Goal: Transaction & Acquisition: Obtain resource

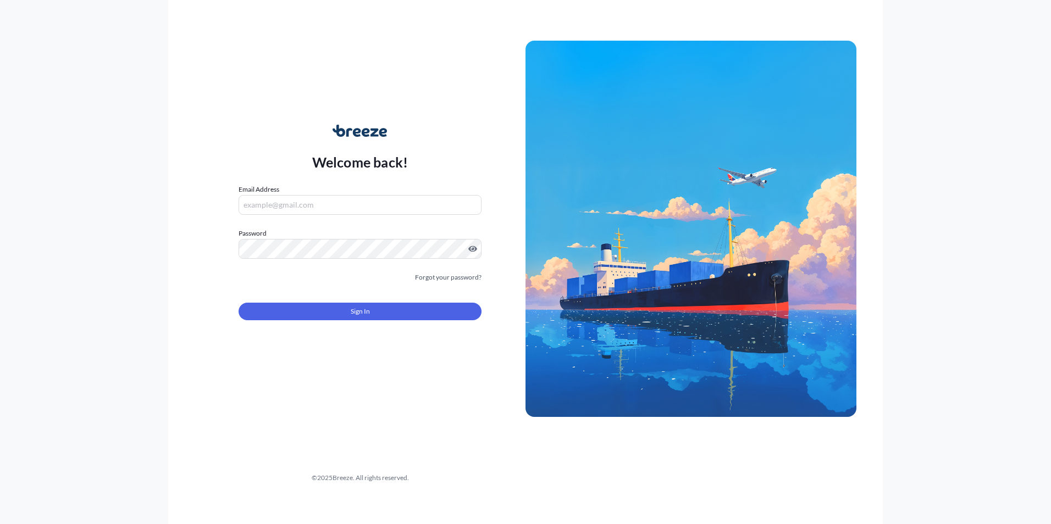
type input "[PERSON_NAME][EMAIL_ADDRESS][DOMAIN_NAME]"
click at [307, 207] on input "[PERSON_NAME][EMAIL_ADDRESS][DOMAIN_NAME]" at bounding box center [360, 205] width 243 height 20
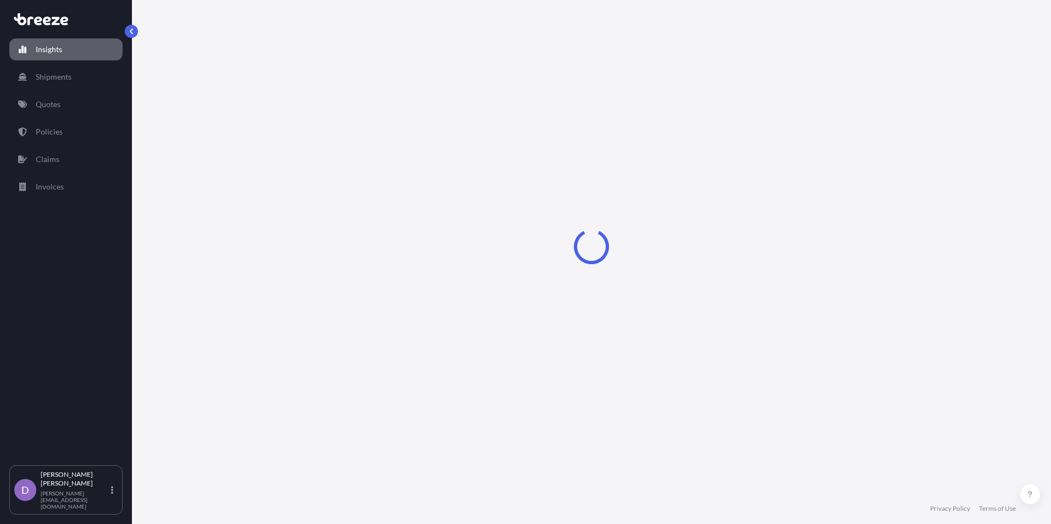
select select "2025"
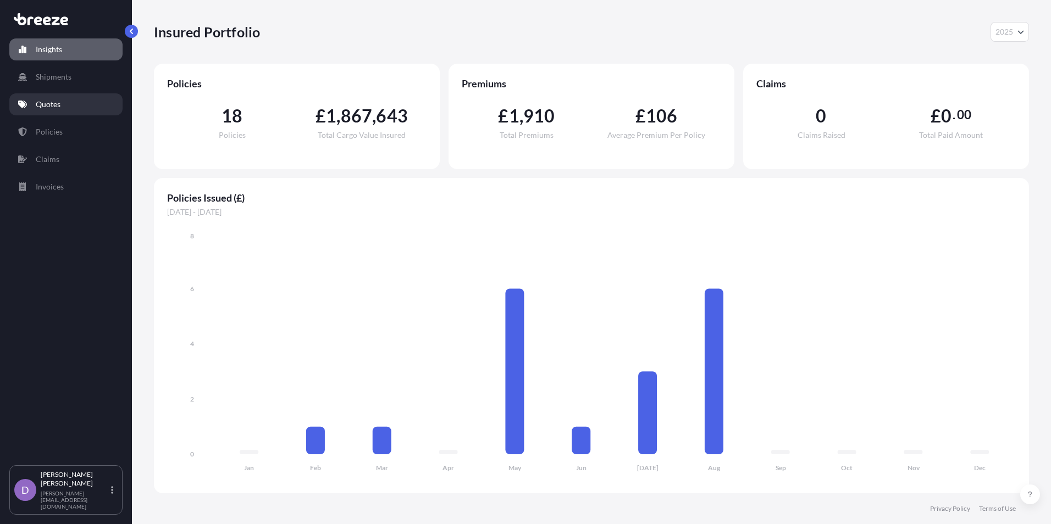
click at [57, 99] on p "Quotes" at bounding box center [48, 104] width 25 height 11
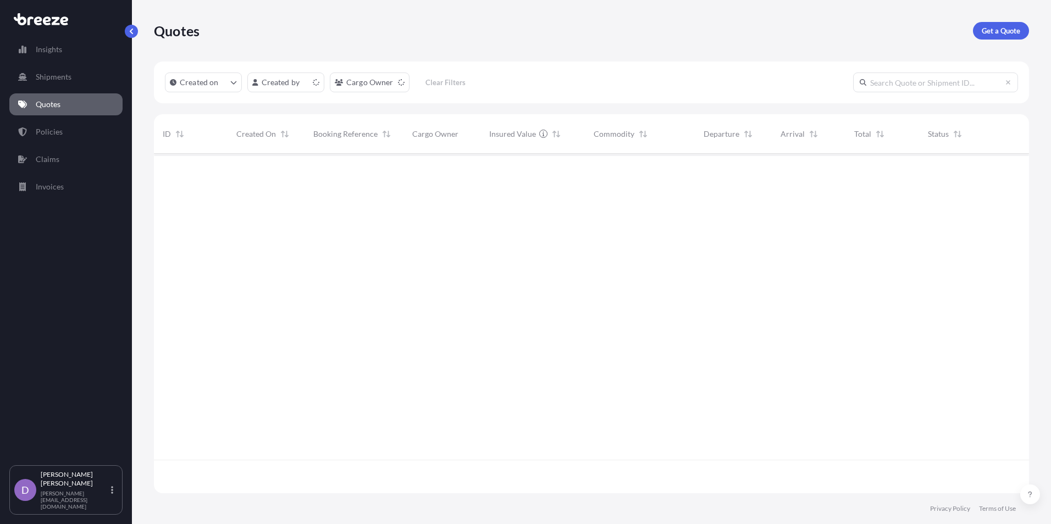
scroll to position [337, 867]
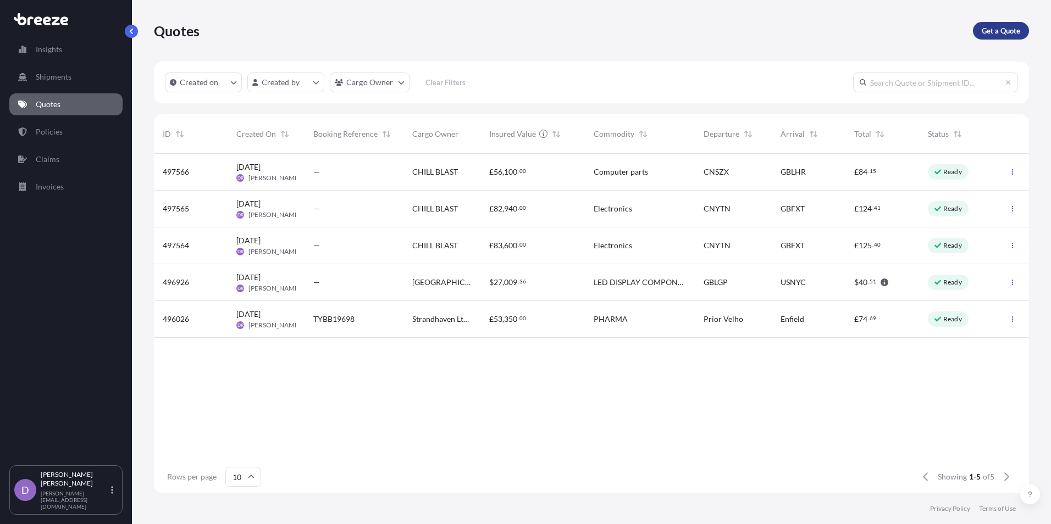
click at [1012, 37] on link "Get a Quote" at bounding box center [1001, 31] width 56 height 18
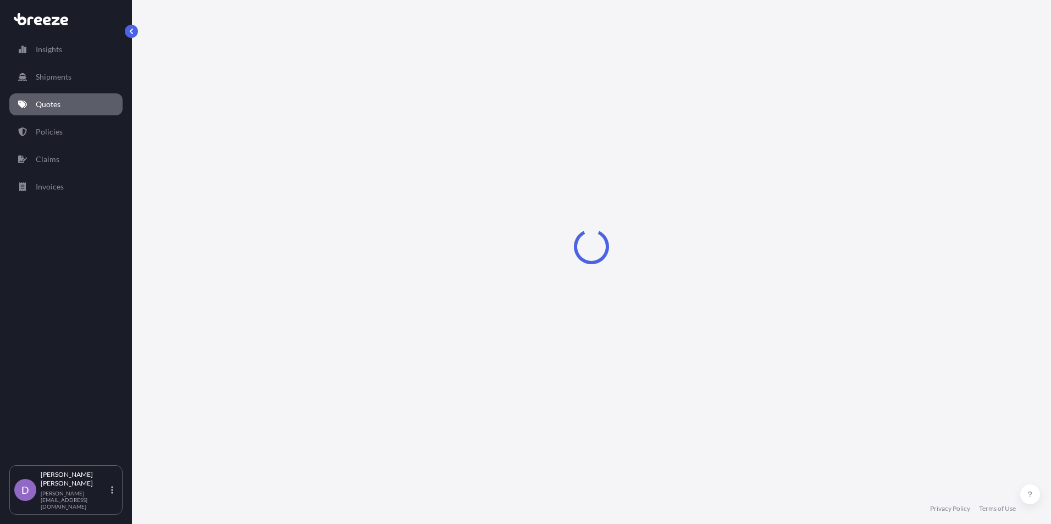
select select "Sea"
select select "1"
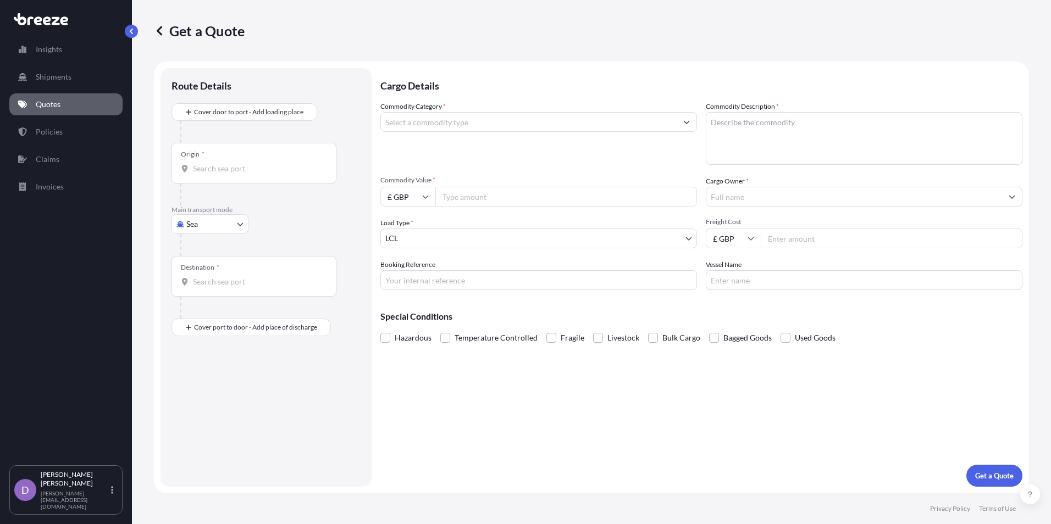
click at [219, 229] on body "Insights Shipments Quotes Policies Claims Invoices D [PERSON_NAME] [PERSON_NAME…" at bounding box center [525, 262] width 1051 height 524
click at [211, 267] on div "Air" at bounding box center [210, 273] width 68 height 20
select select "Air"
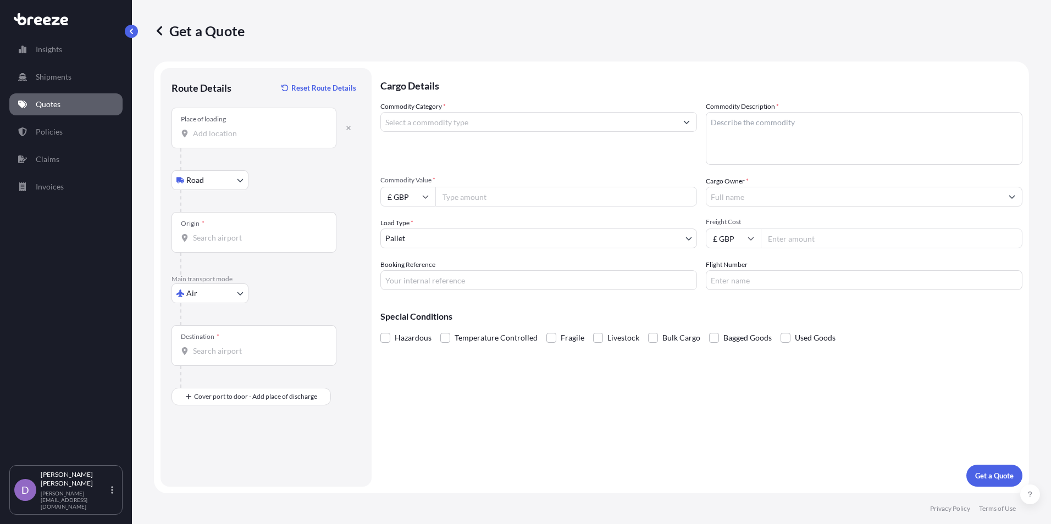
click at [217, 137] on input "Place of loading" at bounding box center [258, 133] width 130 height 11
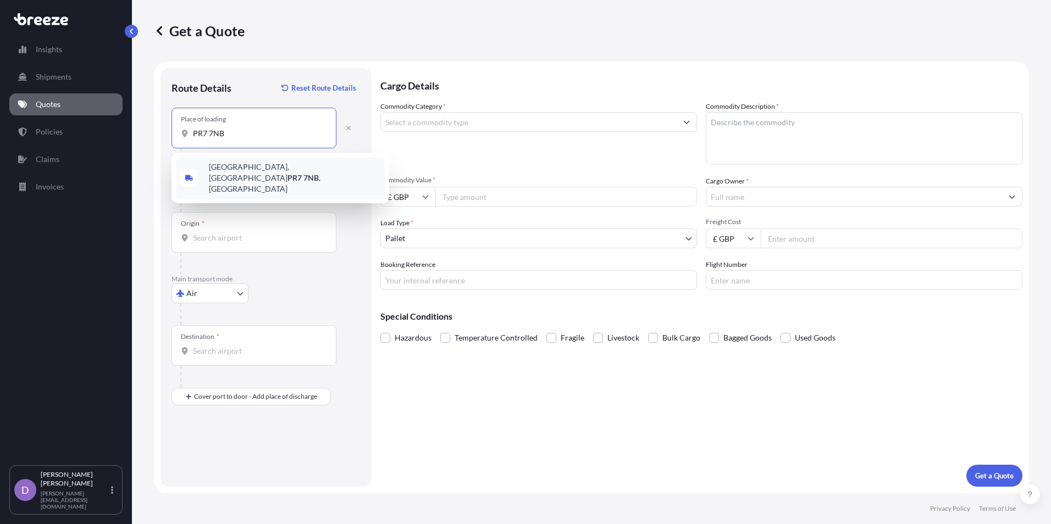
click at [252, 177] on div "[STREET_ADDRESS]" at bounding box center [280, 178] width 209 height 42
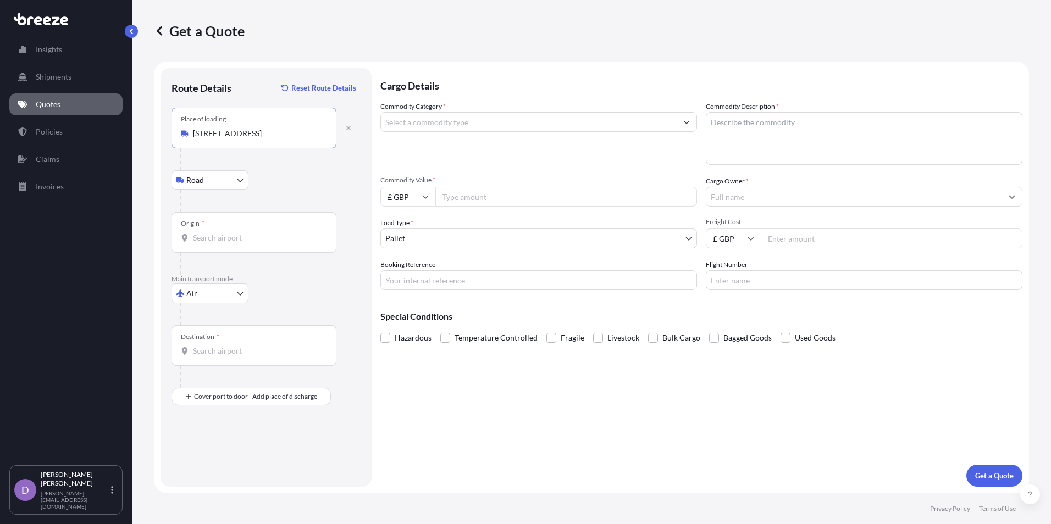
type input "[STREET_ADDRESS]"
click at [217, 242] on input "Origin *" at bounding box center [258, 237] width 130 height 11
click at [206, 244] on div "Origin *" at bounding box center [253, 232] width 165 height 41
click at [206, 243] on input "Origin * Please select an origin" at bounding box center [258, 237] width 130 height 11
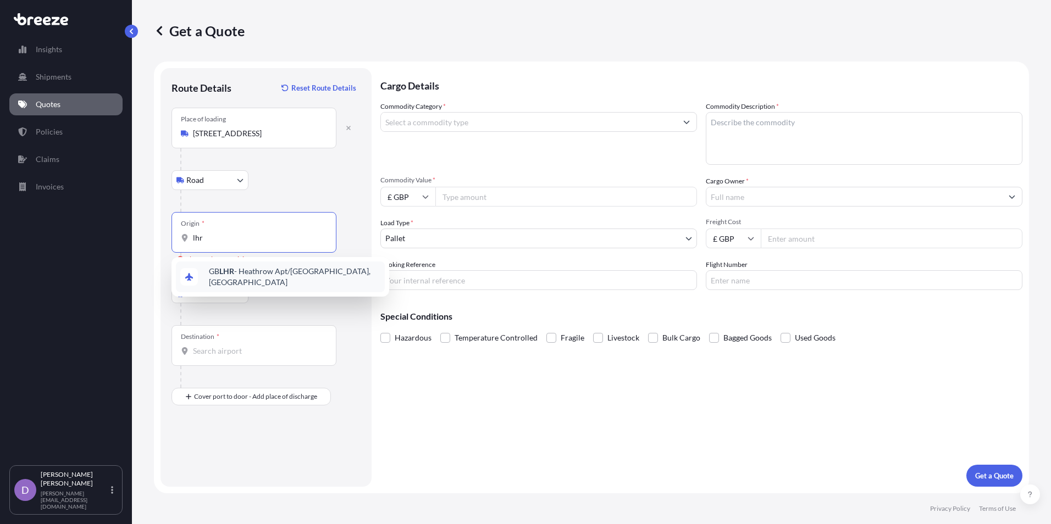
click at [246, 267] on div "GB LHR - Heathrow Apt/[GEOGRAPHIC_DATA], [GEOGRAPHIC_DATA]" at bounding box center [280, 277] width 209 height 31
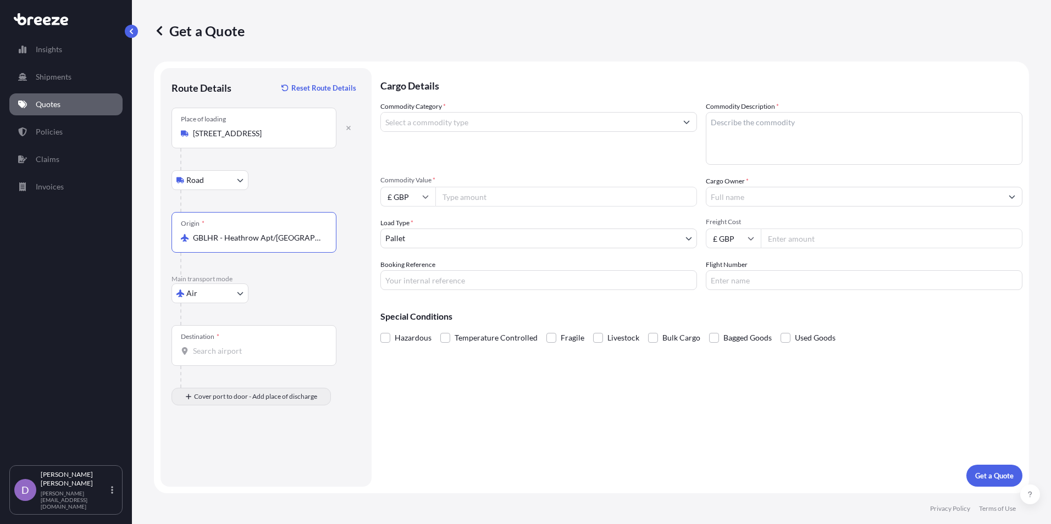
type input "GBLHR - Heathrow Apt/[GEOGRAPHIC_DATA], [GEOGRAPHIC_DATA]"
click at [215, 455] on input "Place of Discharge" at bounding box center [258, 455] width 130 height 11
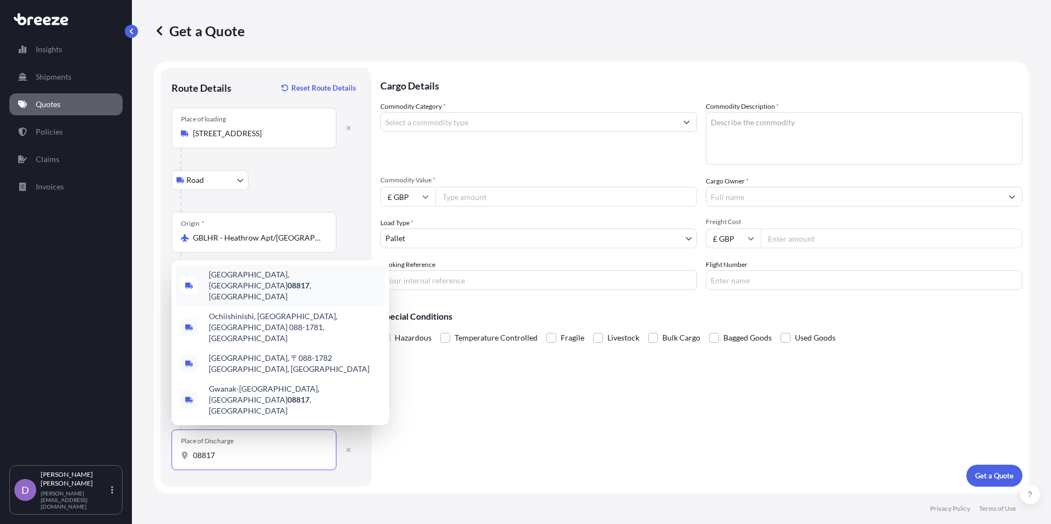
click at [280, 302] on span "[GEOGRAPHIC_DATA] , [GEOGRAPHIC_DATA]" at bounding box center [294, 285] width 171 height 33
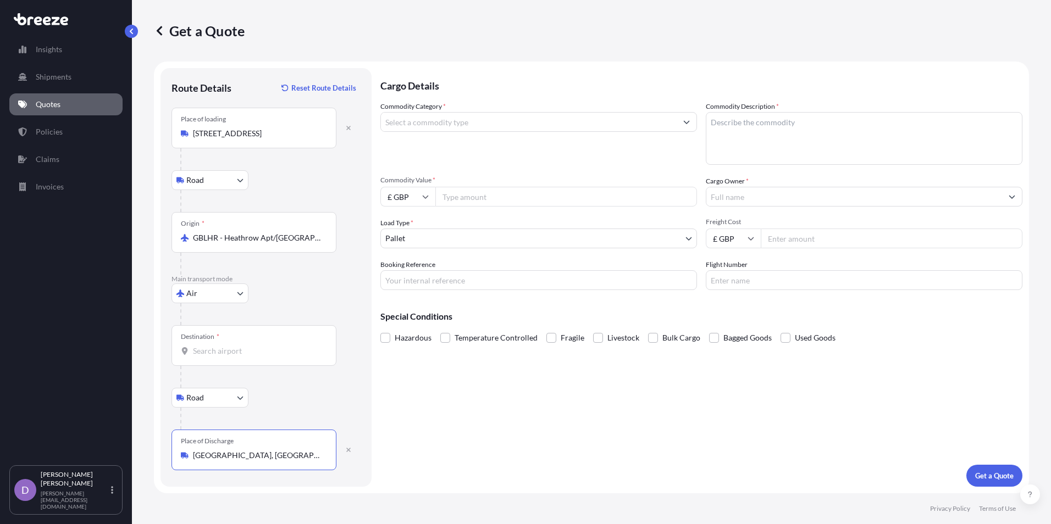
type input "[GEOGRAPHIC_DATA], [GEOGRAPHIC_DATA]"
click at [248, 352] on input "Destination *" at bounding box center [258, 351] width 130 height 11
click at [256, 351] on input "Destination *" at bounding box center [258, 351] width 130 height 11
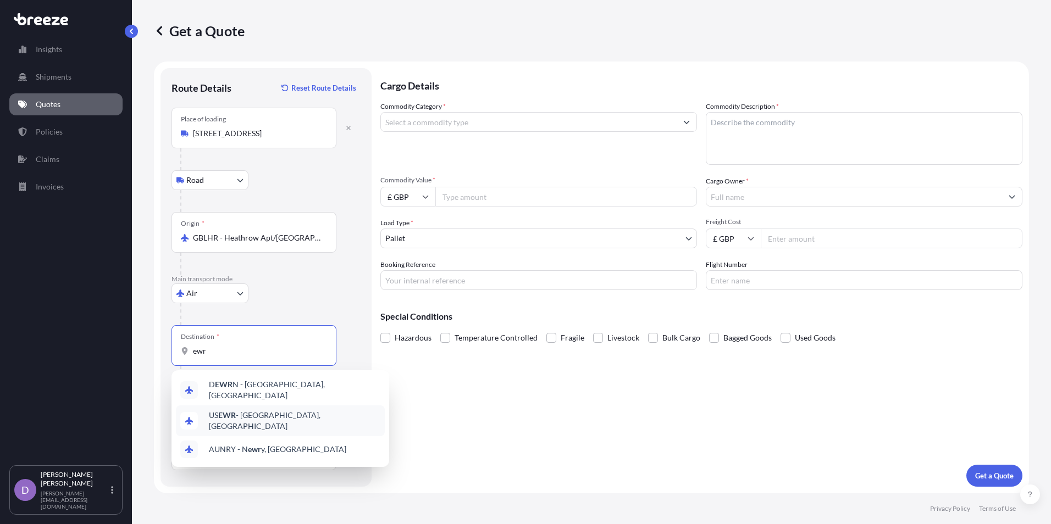
click at [308, 419] on span "US EWR - [GEOGRAPHIC_DATA], [GEOGRAPHIC_DATA]" at bounding box center [294, 421] width 171 height 22
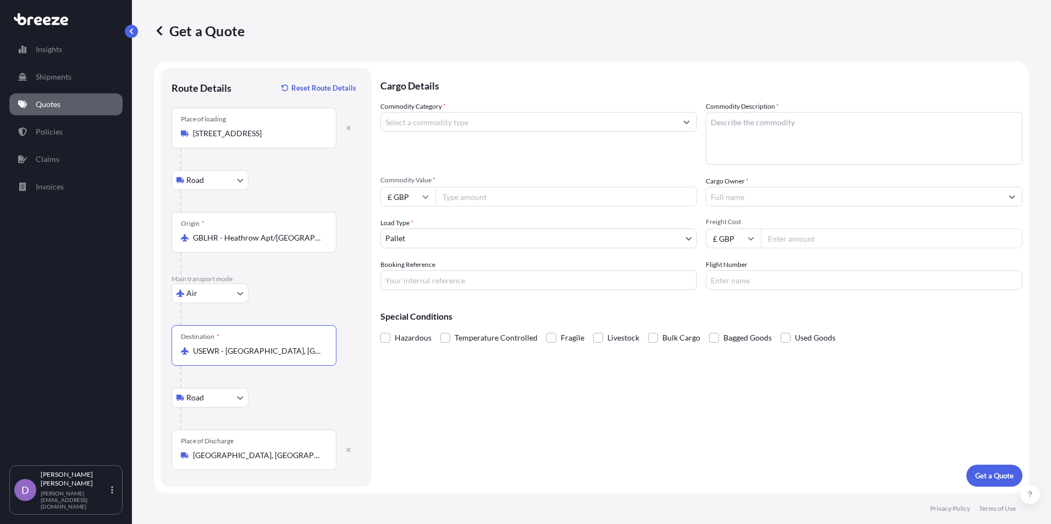
type input "USEWR - [GEOGRAPHIC_DATA], [GEOGRAPHIC_DATA]"
click at [623, 130] on input "Commodity Category *" at bounding box center [529, 122] width 296 height 20
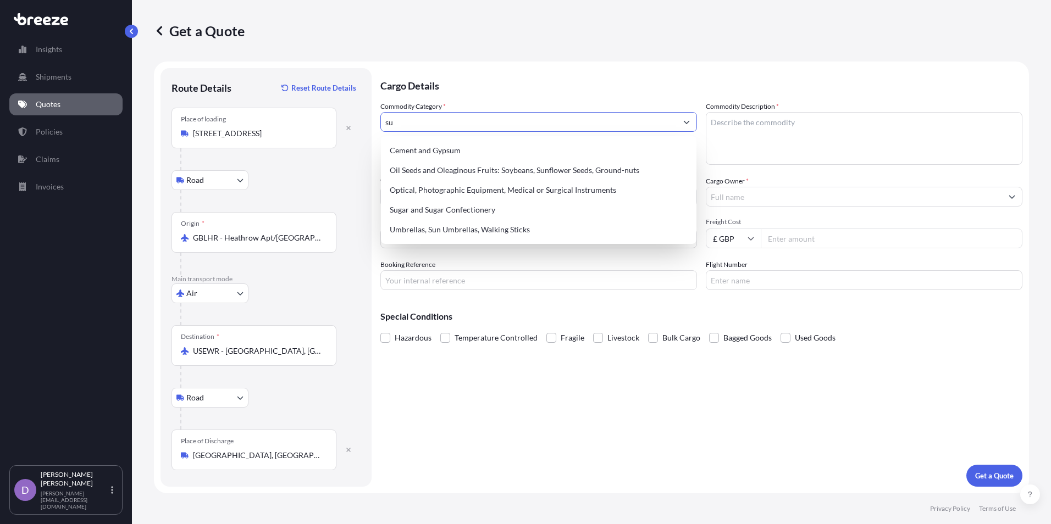
type input "s"
type input "g"
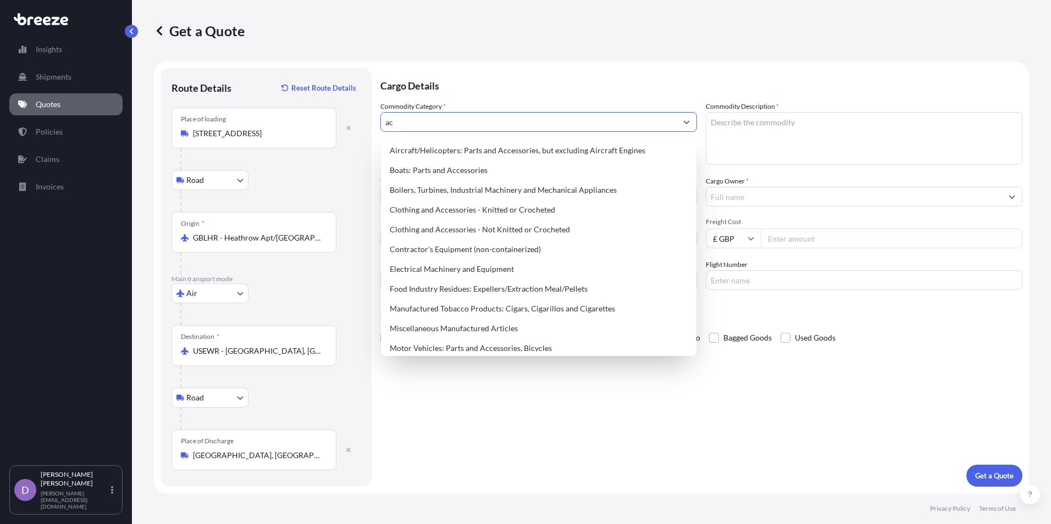
type input "a"
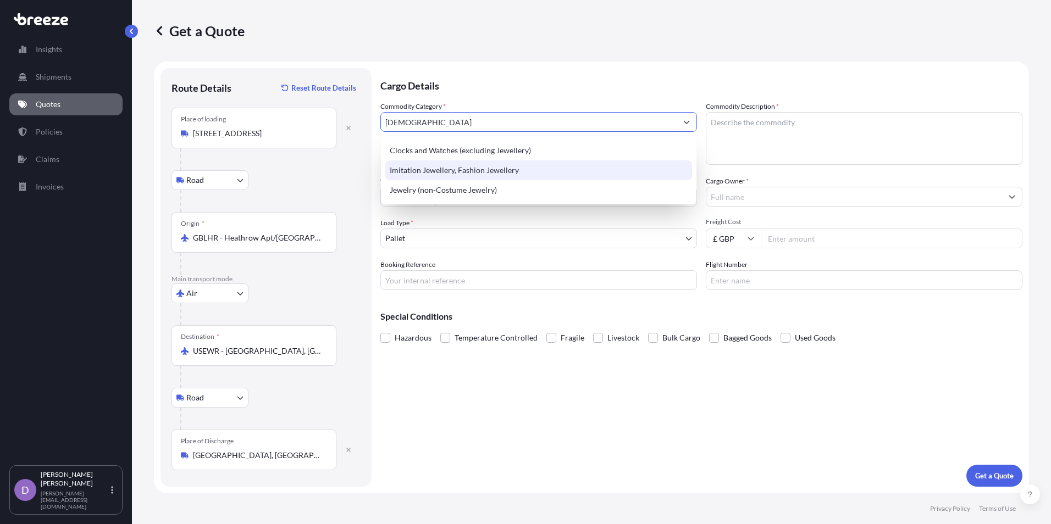
click at [503, 167] on div "Imitation Jewellery, Fashion Jewellery" at bounding box center [538, 170] width 307 height 20
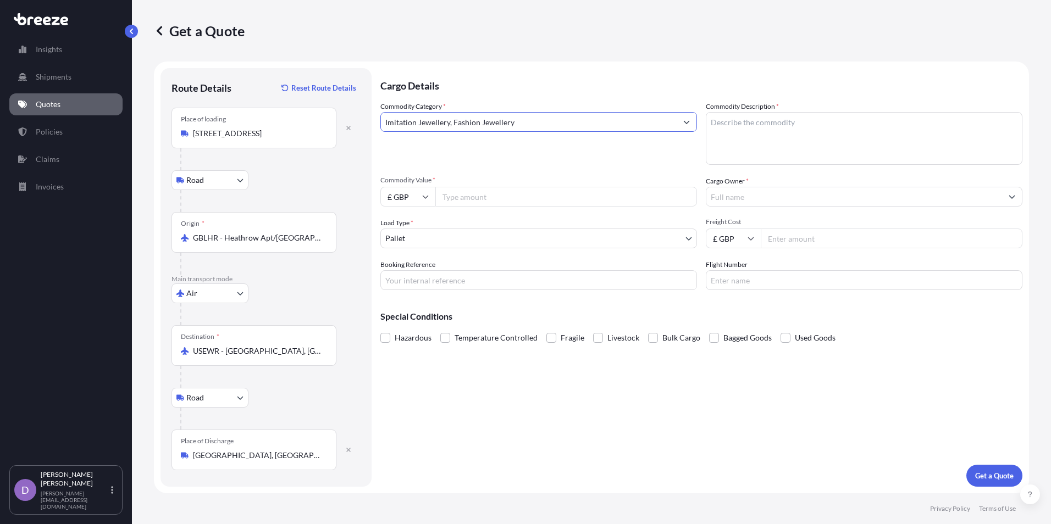
type input "Imitation Jewellery, Fashion Jewellery"
click at [755, 124] on textarea "Commodity Description *" at bounding box center [864, 138] width 317 height 53
type textarea "SUNGLASSES AND ACCESSORIES"
click at [522, 200] on input "Commodity Value *" at bounding box center [566, 197] width 262 height 20
type input "8908"
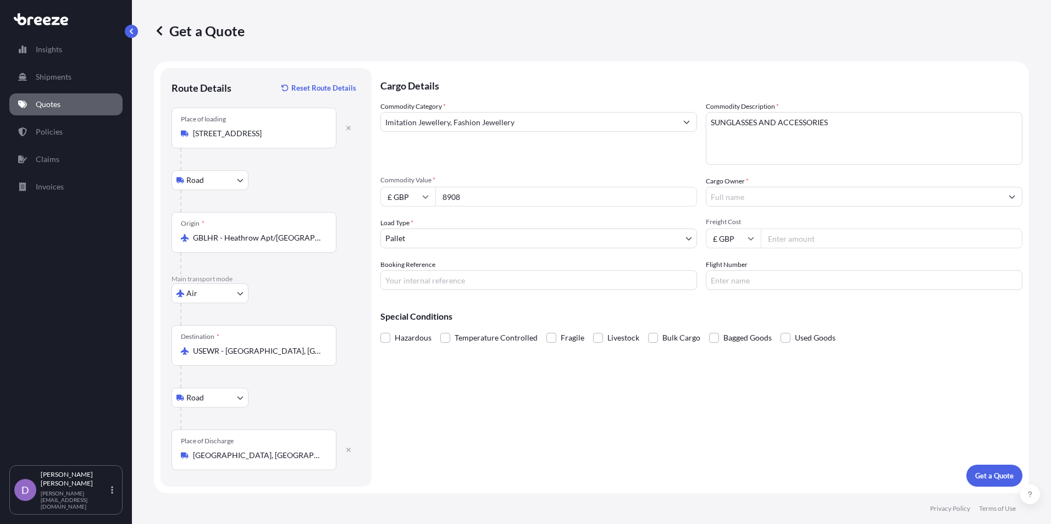
click at [724, 194] on input "Cargo Owner *" at bounding box center [854, 197] width 296 height 20
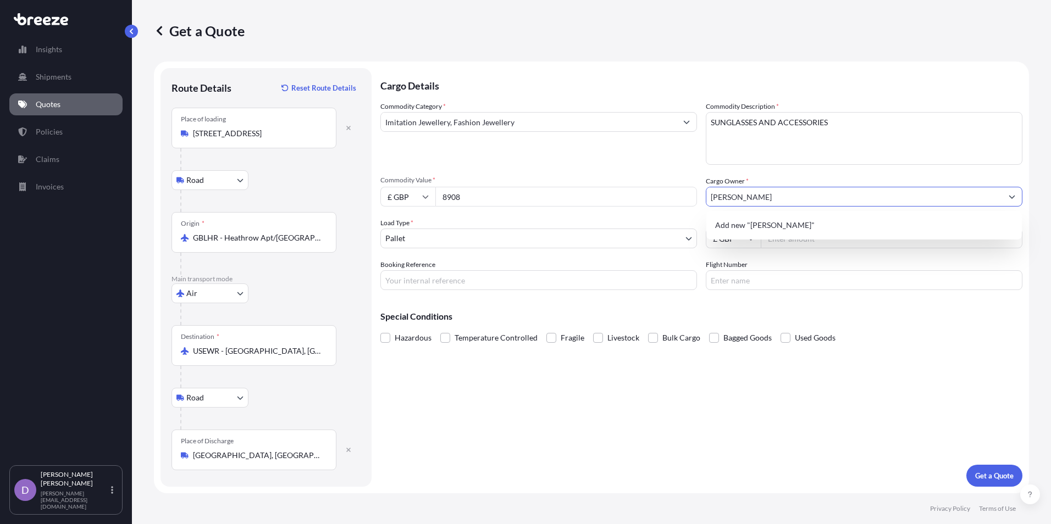
type input "[PERSON_NAME]"
click at [582, 311] on div "Special Conditions Hazardous Temperature Controlled Fragile Livestock Bulk Carg…" at bounding box center [701, 322] width 642 height 47
click at [501, 277] on input "Booking Reference" at bounding box center [538, 280] width 317 height 20
click at [834, 242] on input "Freight Cost" at bounding box center [892, 239] width 262 height 20
type input "1780"
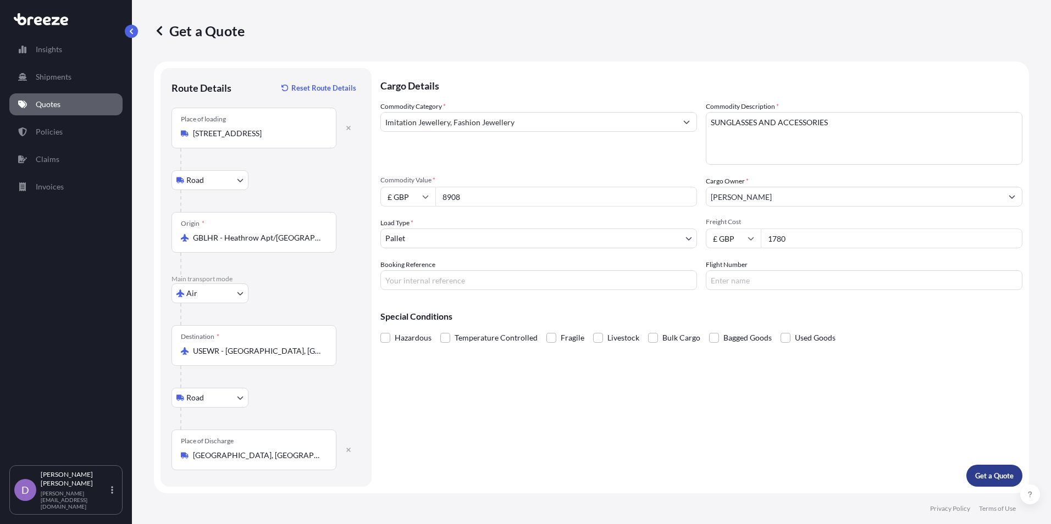
click at [978, 469] on button "Get a Quote" at bounding box center [994, 476] width 56 height 22
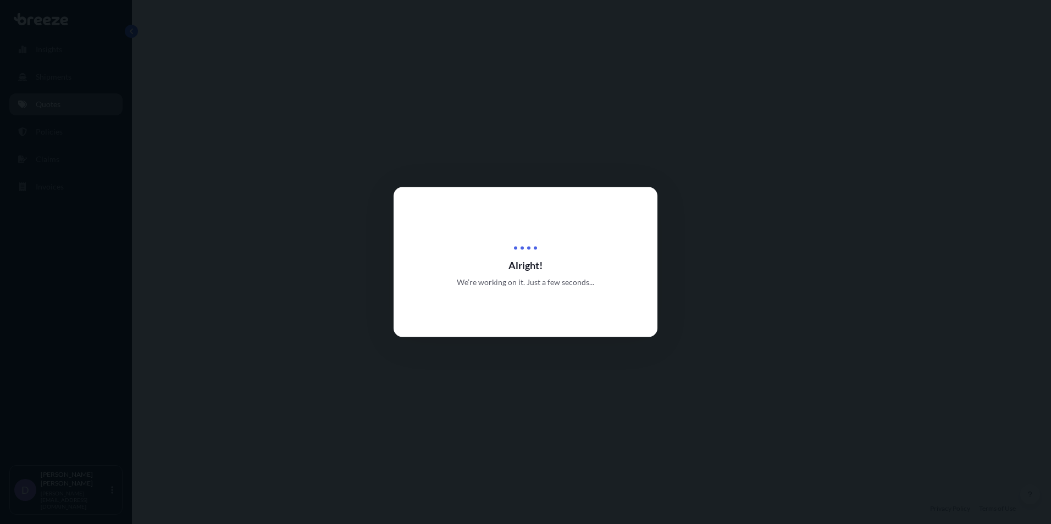
select select "Road"
select select "Air"
select select "Road"
select select "1"
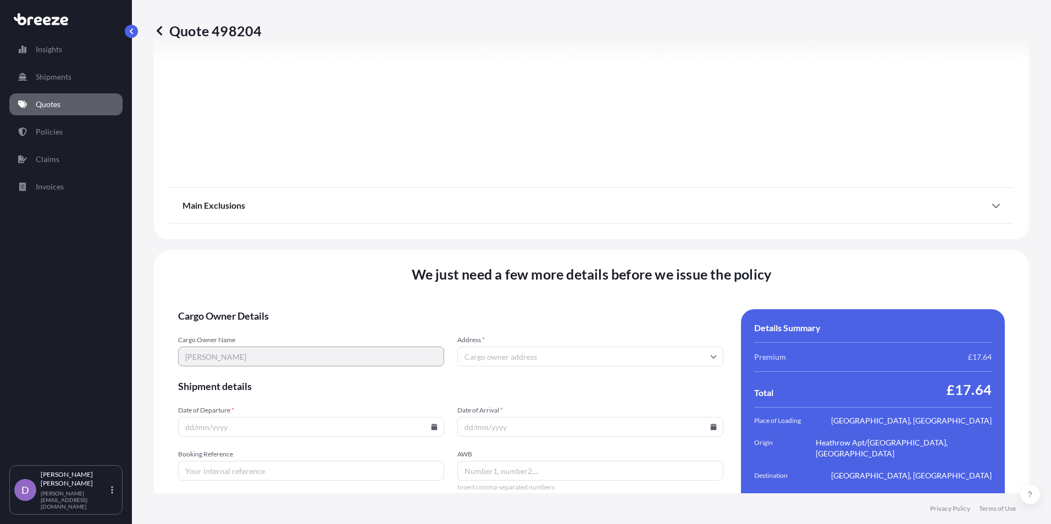
scroll to position [1438, 0]
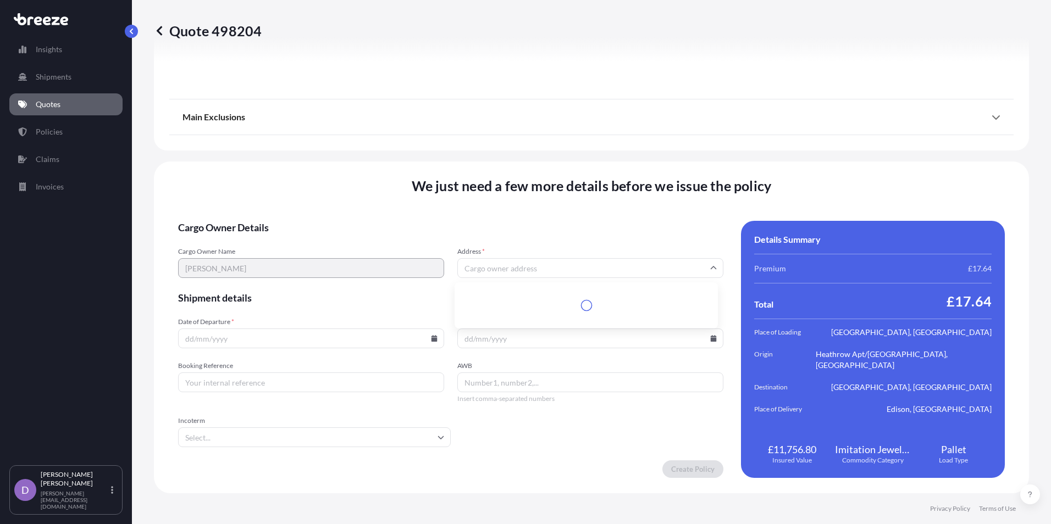
click at [495, 272] on input "Address *" at bounding box center [590, 268] width 266 height 20
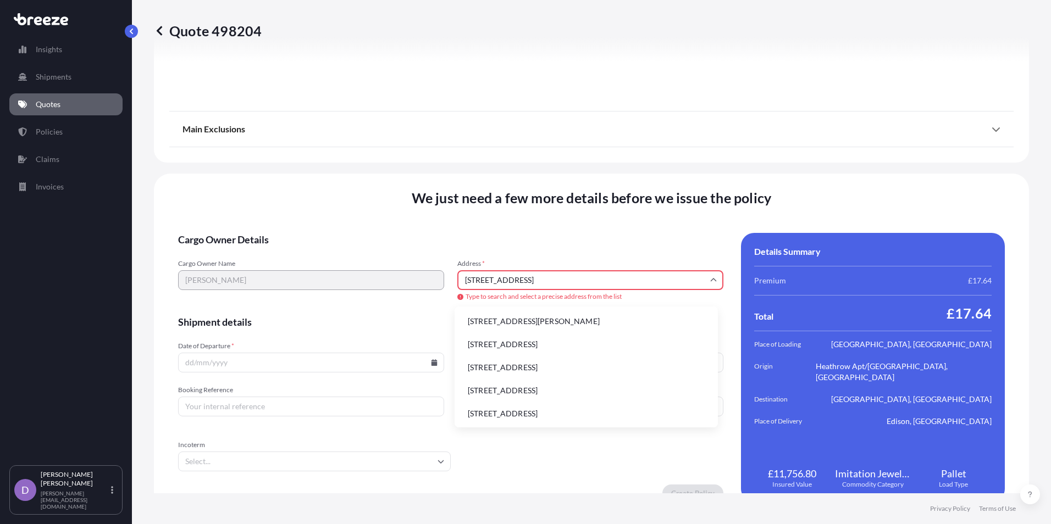
type input "[STREET_ADDRESS]"
click at [544, 279] on input "[STREET_ADDRESS]" at bounding box center [590, 280] width 266 height 20
drag, startPoint x: 515, startPoint y: 281, endPoint x: 445, endPoint y: 289, distance: 70.8
click at [445, 289] on div "Cargo Owner Name [PERSON_NAME] Address * [STREET_ADDRESS] Type to search and se…" at bounding box center [450, 280] width 545 height 43
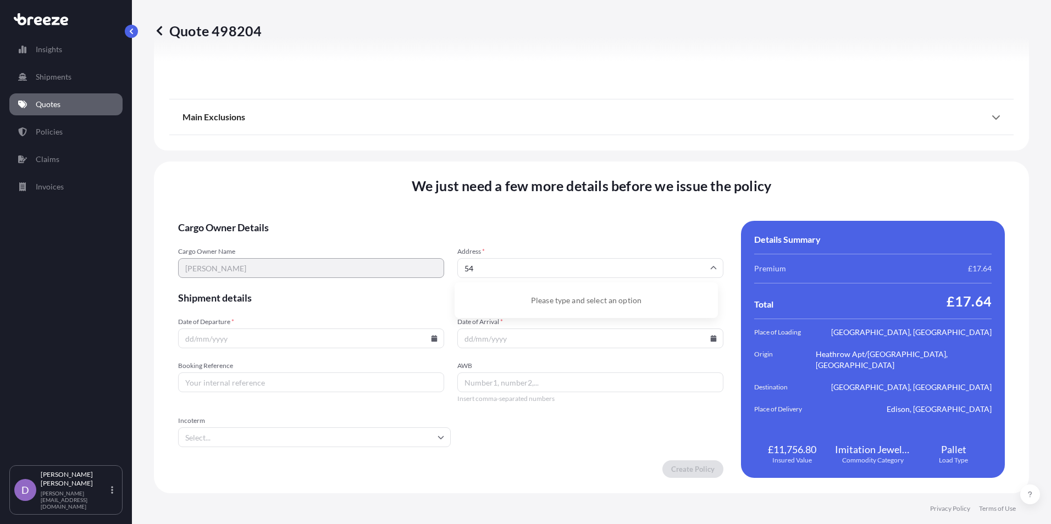
type input "5"
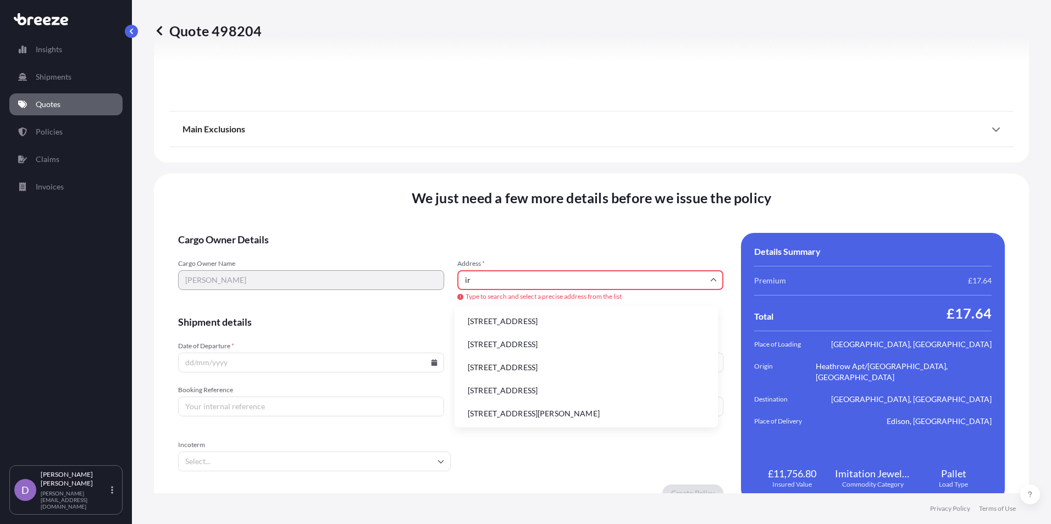
type input "i"
click at [511, 324] on li "[STREET_ADDRESS]" at bounding box center [586, 321] width 254 height 21
type input "[STREET_ADDRESS]"
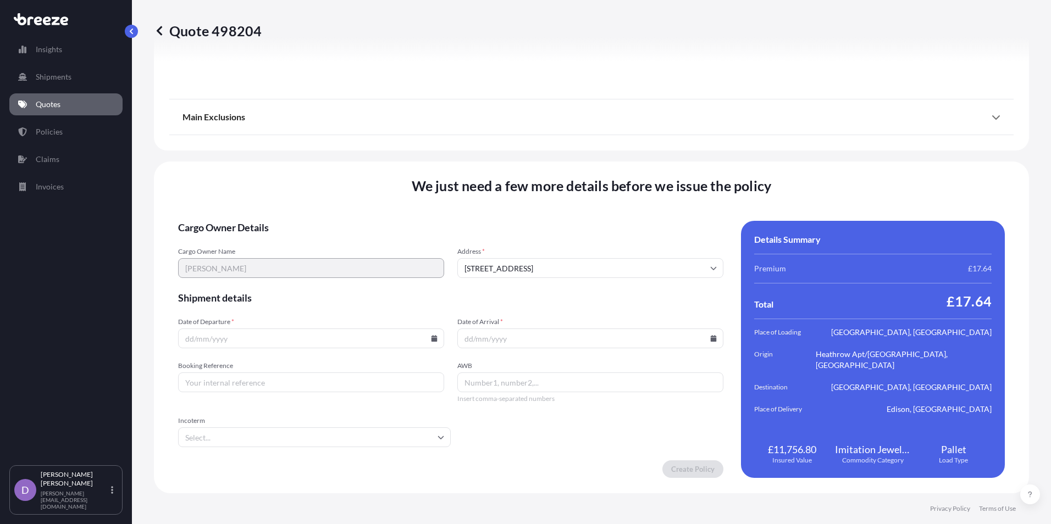
click at [338, 341] on input "Date of Departure *" at bounding box center [311, 339] width 266 height 20
click at [431, 339] on icon at bounding box center [434, 338] width 6 height 7
click at [308, 200] on button "4" at bounding box center [310, 199] width 18 height 18
type input "[DATE]"
click at [488, 343] on input "Date of Arrival *" at bounding box center [590, 339] width 266 height 20
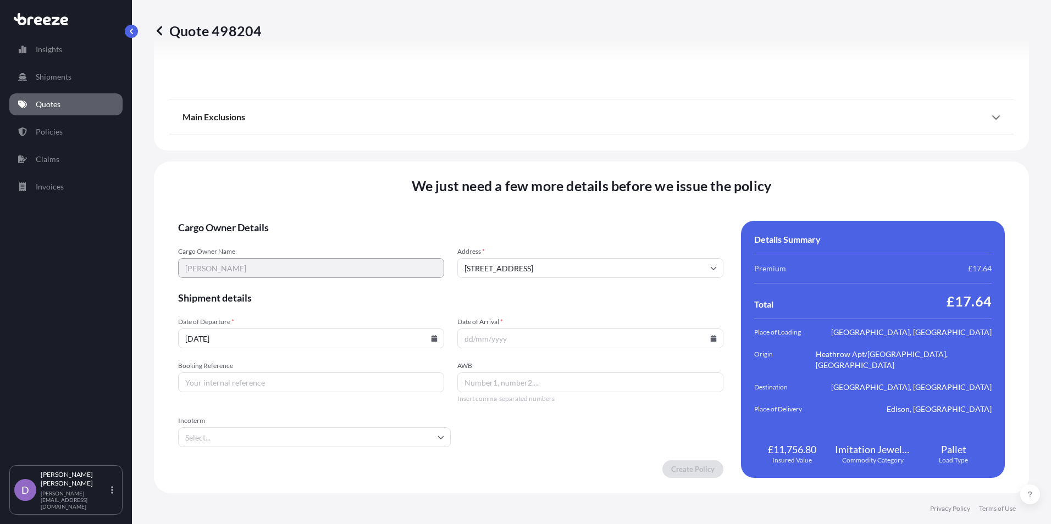
click at [711, 341] on icon at bounding box center [714, 338] width 6 height 7
click at [562, 217] on button "10" at bounding box center [561, 220] width 18 height 18
type input "[DATE]"
click at [280, 384] on input "Booking Reference" at bounding box center [311, 383] width 266 height 20
type input "TPYB20227"
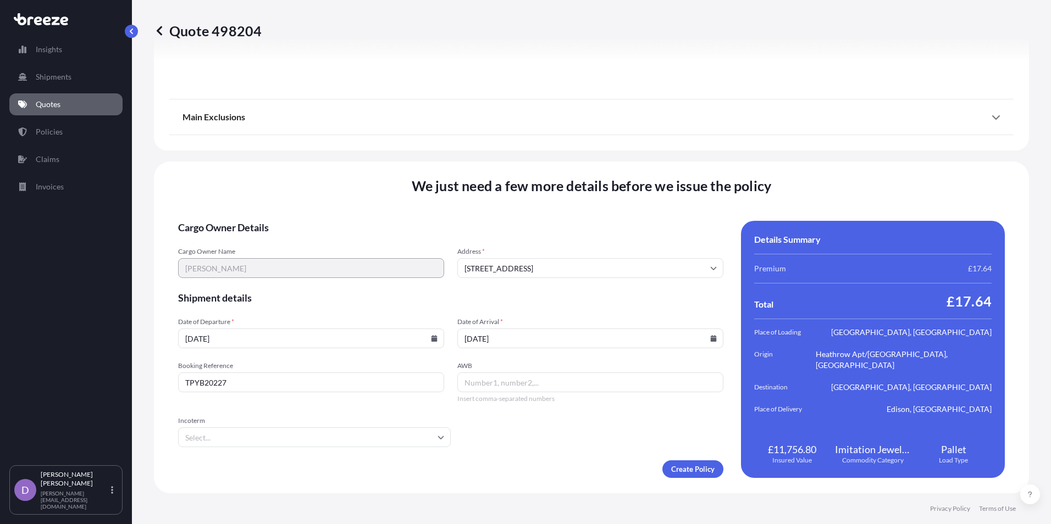
click at [327, 429] on input "Incoterm" at bounding box center [314, 438] width 273 height 20
click at [273, 400] on li "DAP" at bounding box center [312, 398] width 261 height 21
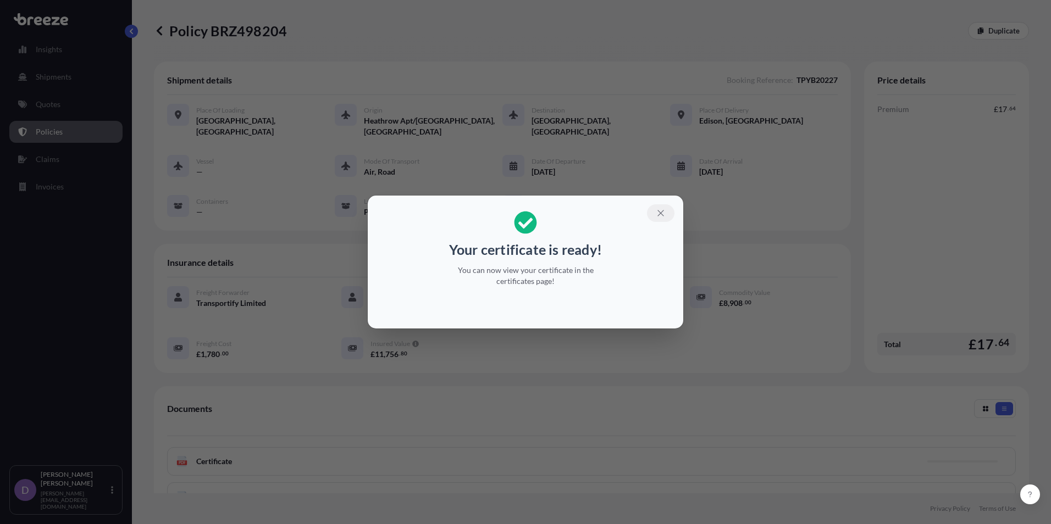
click at [660, 215] on icon "button" at bounding box center [661, 213] width 10 height 10
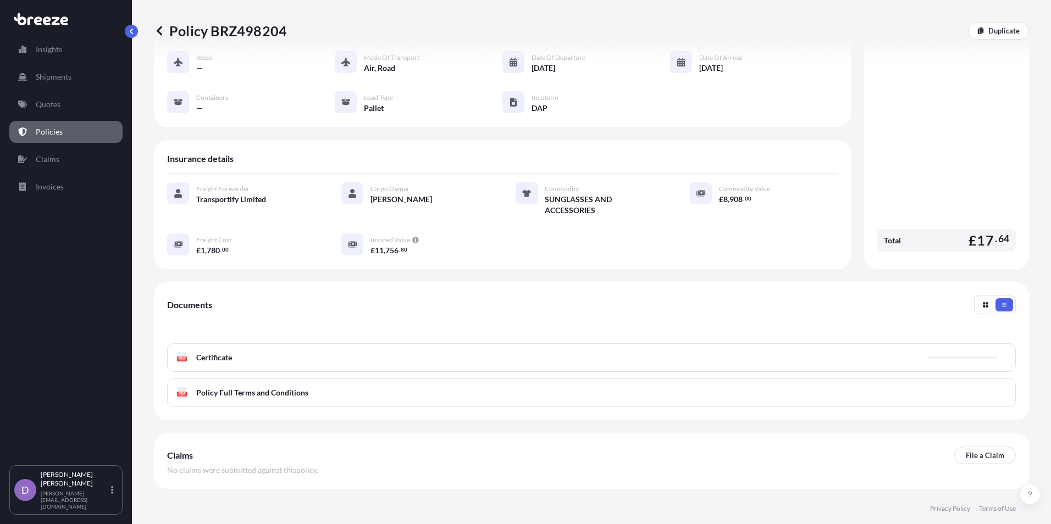
scroll to position [119, 0]
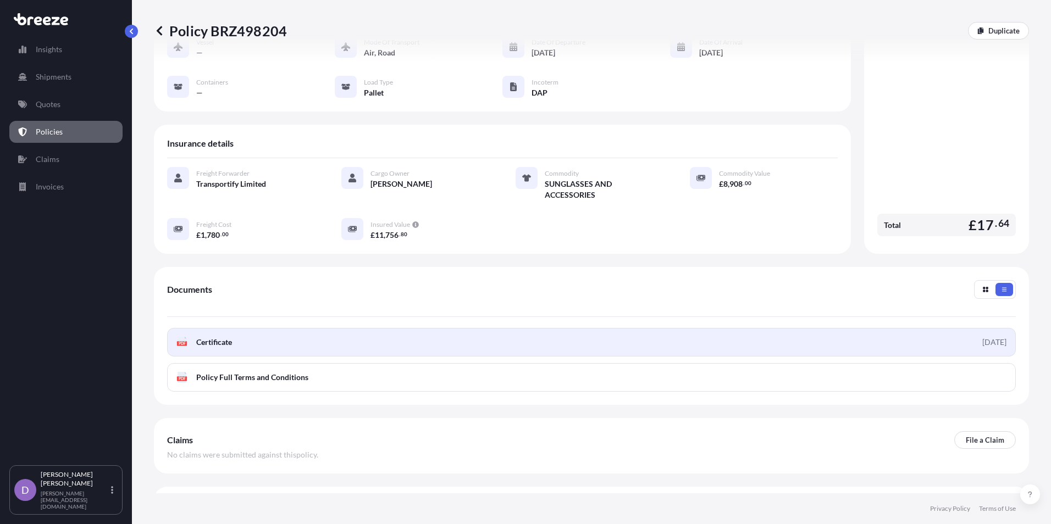
click at [601, 341] on link "PDF Certificate [DATE]" at bounding box center [591, 342] width 849 height 29
